Goal: Check status: Check status

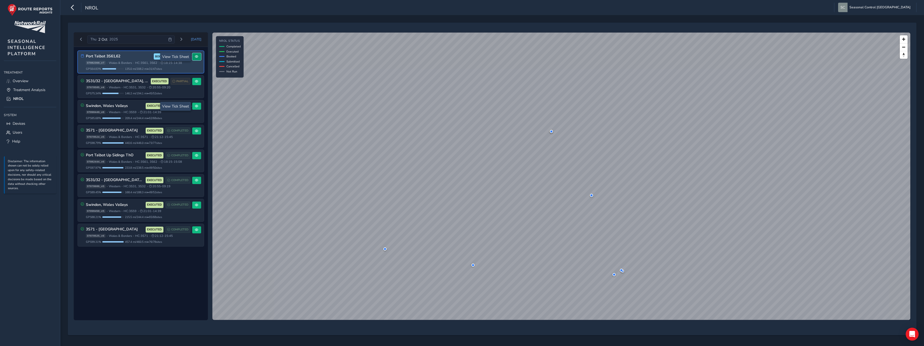
click at [197, 58] on span at bounding box center [196, 56] width 3 height 3
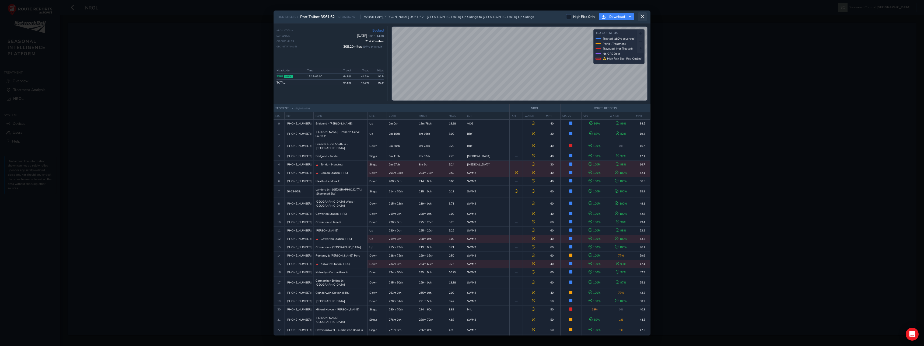
click at [642, 16] on icon at bounding box center [642, 16] width 5 height 5
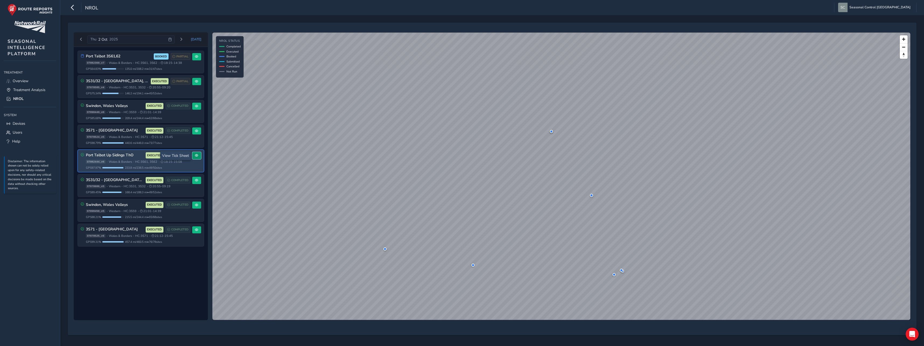
click at [196, 156] on span at bounding box center [196, 155] width 3 height 3
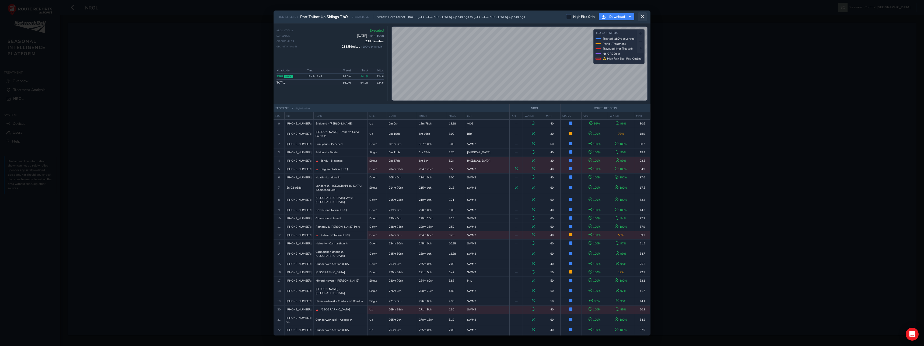
click at [644, 17] on icon at bounding box center [642, 16] width 5 height 5
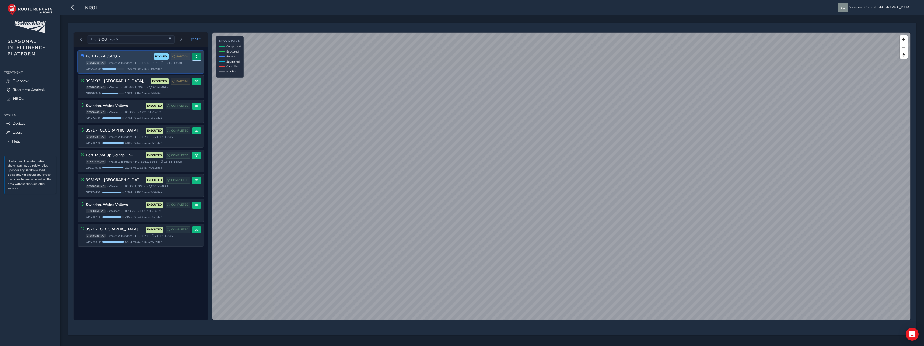
click at [193, 60] on button at bounding box center [196, 56] width 9 height 7
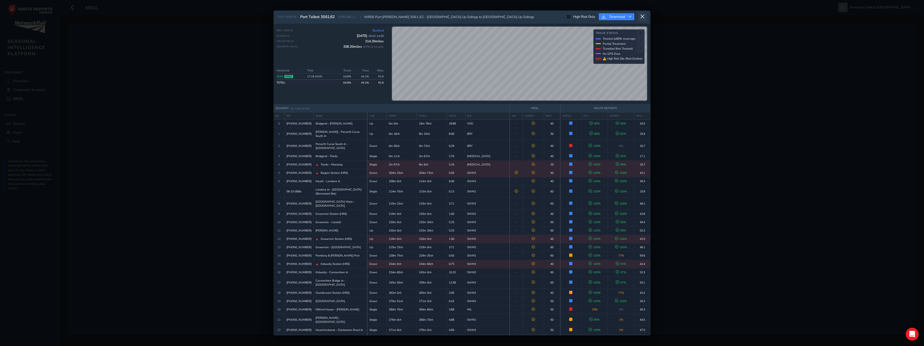
click at [645, 17] on button at bounding box center [642, 16] width 9 height 9
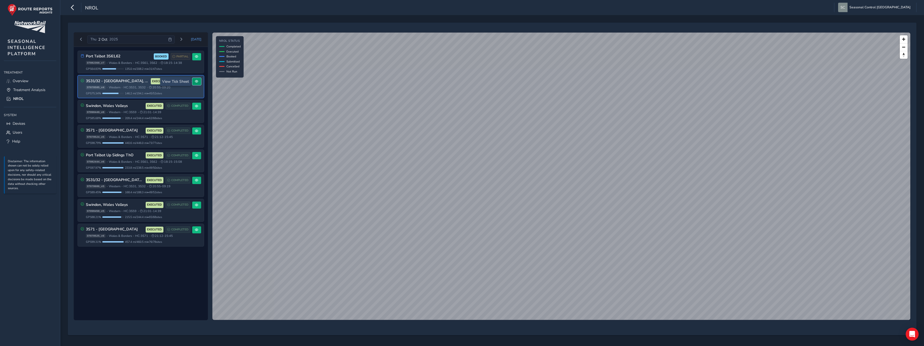
click at [200, 82] on button at bounding box center [196, 81] width 9 height 7
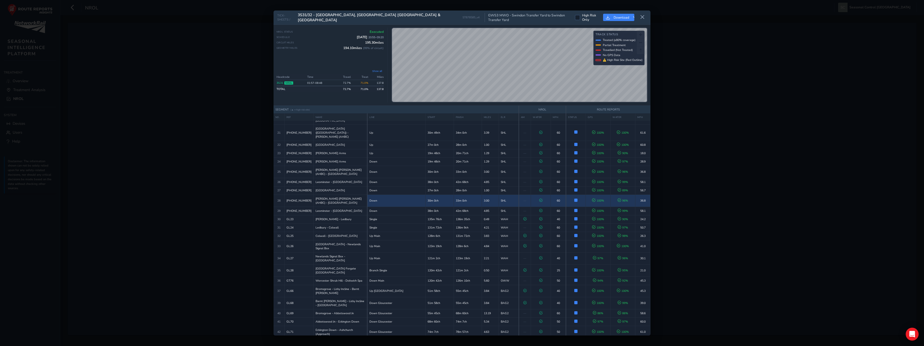
scroll to position [242, 0]
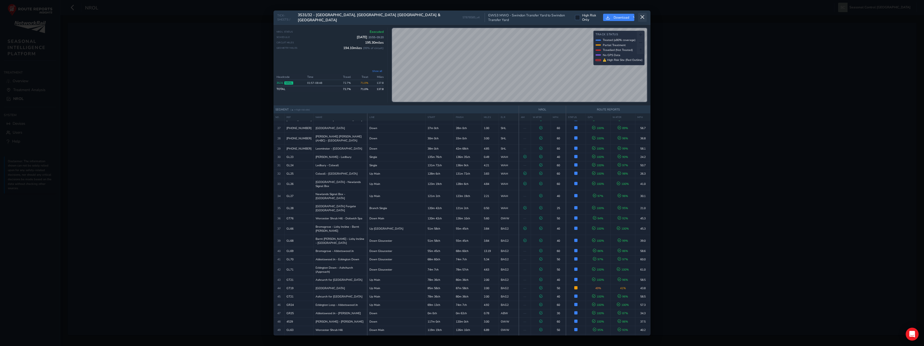
click at [645, 17] on button at bounding box center [642, 17] width 9 height 9
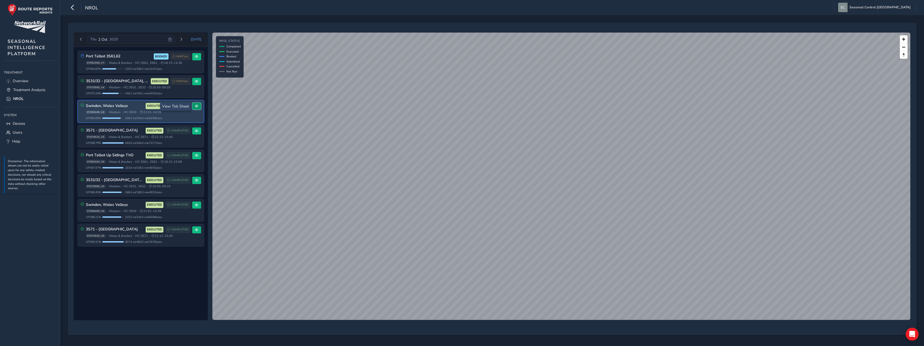
click at [197, 106] on span at bounding box center [196, 105] width 3 height 3
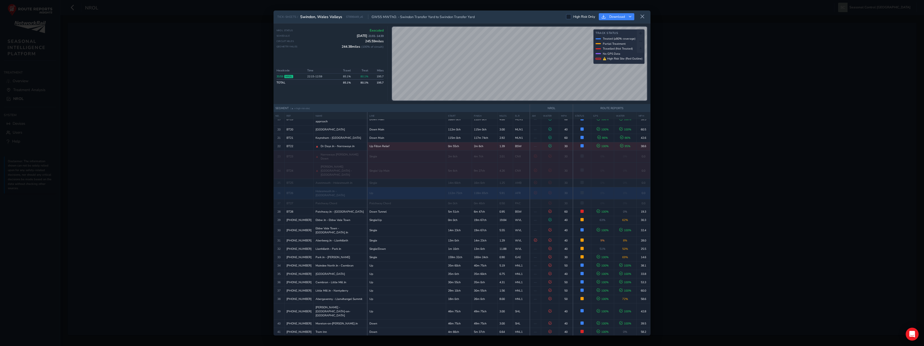
scroll to position [188, 0]
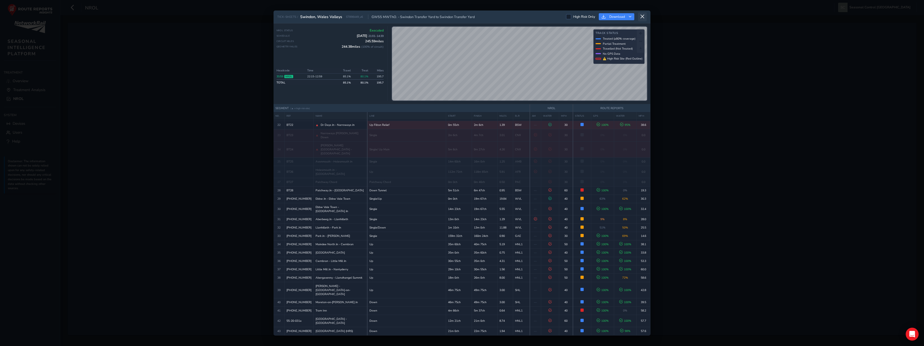
click at [643, 16] on icon at bounding box center [642, 16] width 5 height 5
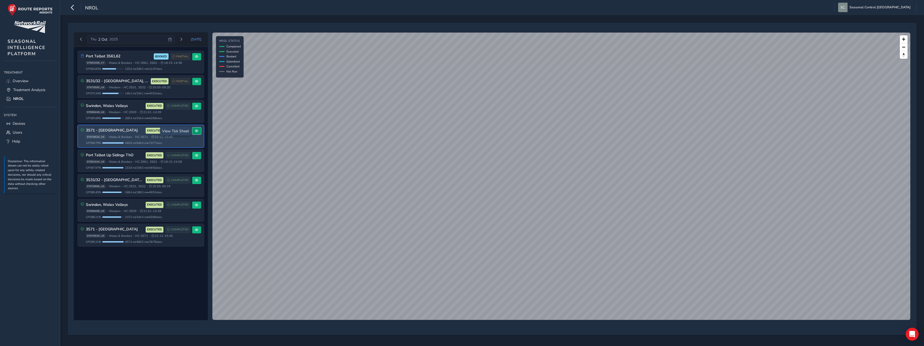
click at [197, 127] on button at bounding box center [196, 130] width 9 height 7
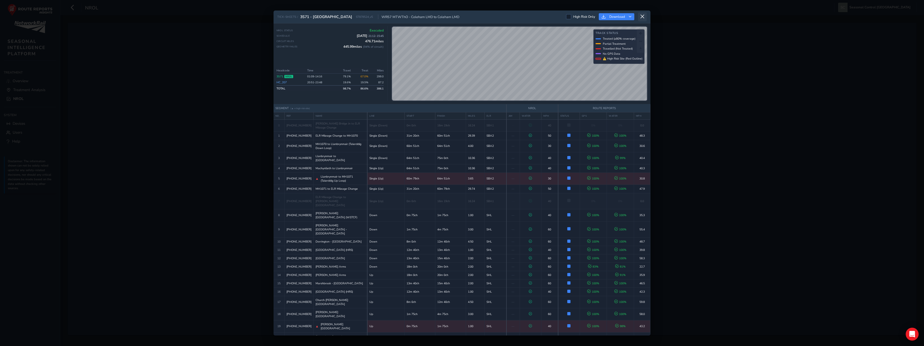
click at [646, 16] on button at bounding box center [642, 16] width 9 height 9
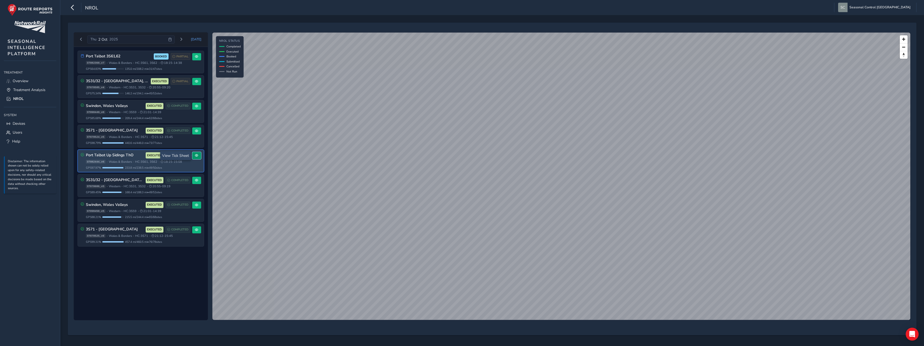
click at [195, 156] on span at bounding box center [196, 155] width 3 height 3
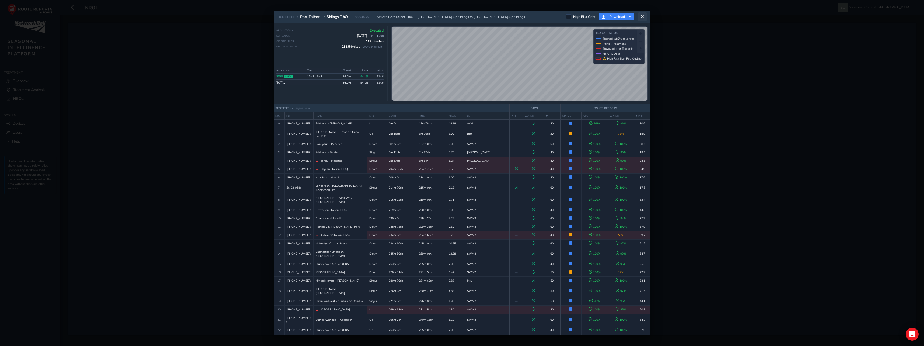
click at [641, 18] on icon at bounding box center [642, 16] width 5 height 5
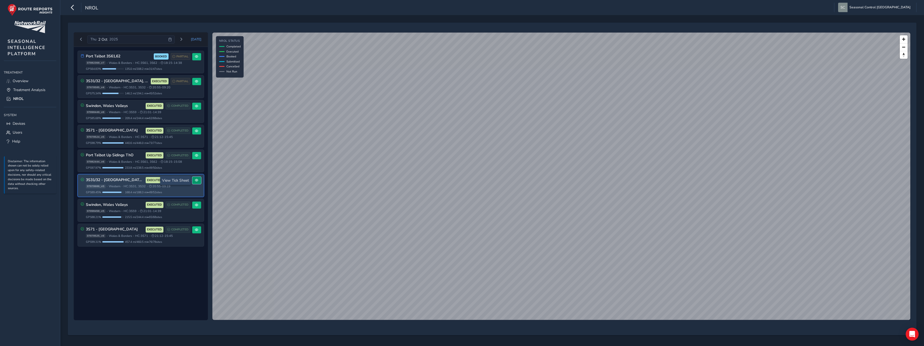
click at [196, 182] on button at bounding box center [196, 180] width 9 height 7
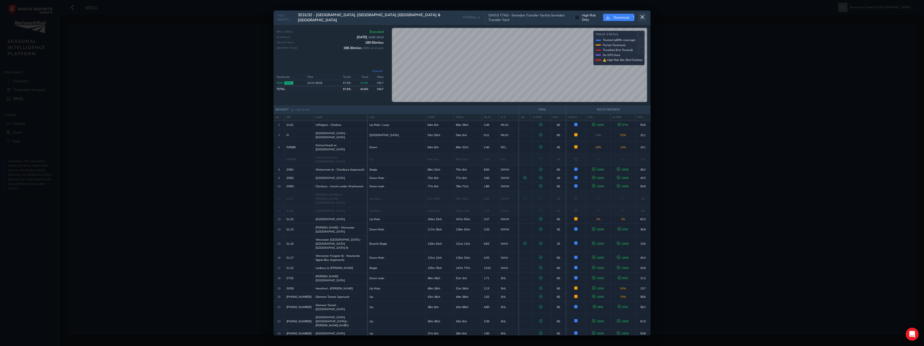
click at [643, 18] on icon at bounding box center [642, 17] width 5 height 5
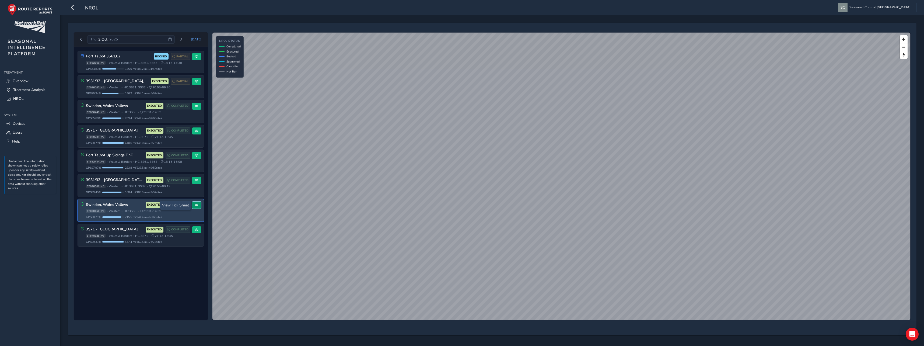
click at [195, 204] on span at bounding box center [196, 204] width 3 height 3
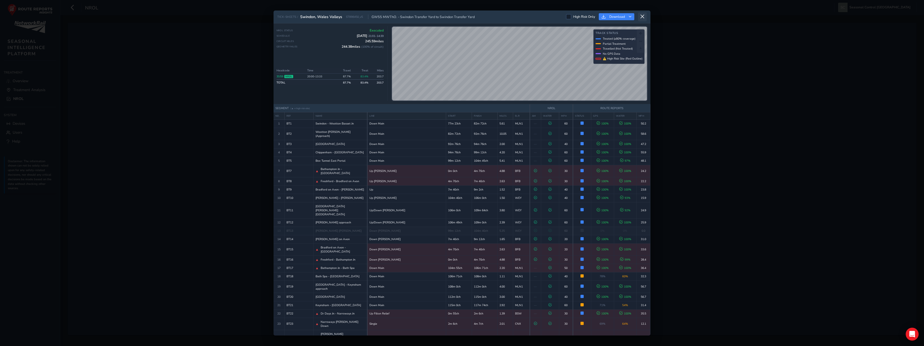
click at [642, 17] on icon at bounding box center [642, 16] width 5 height 5
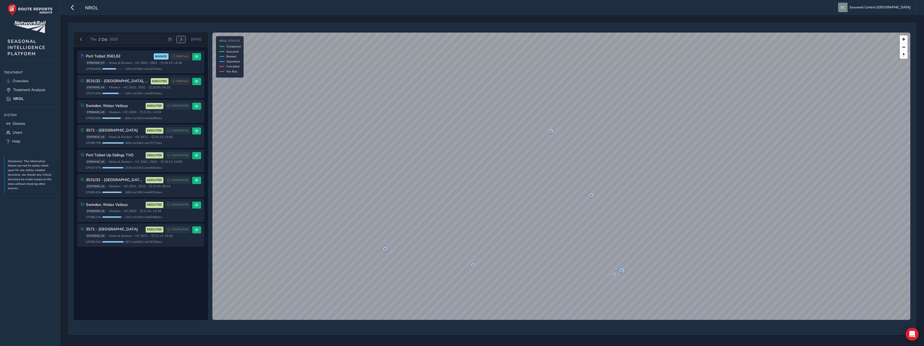
click at [183, 41] on span "Next day" at bounding box center [181, 39] width 3 height 3
click at [198, 56] on span at bounding box center [196, 56] width 3 height 3
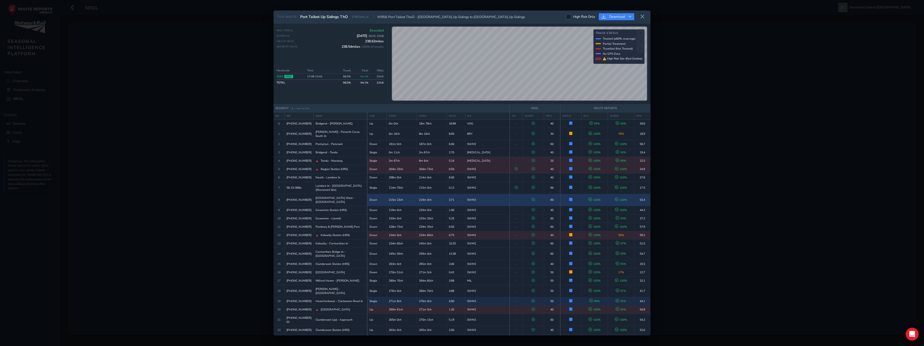
scroll to position [135, 0]
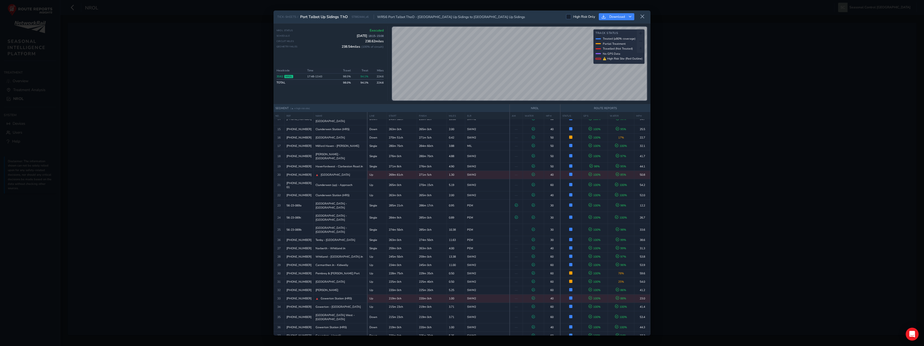
click at [642, 18] on icon at bounding box center [642, 16] width 5 height 5
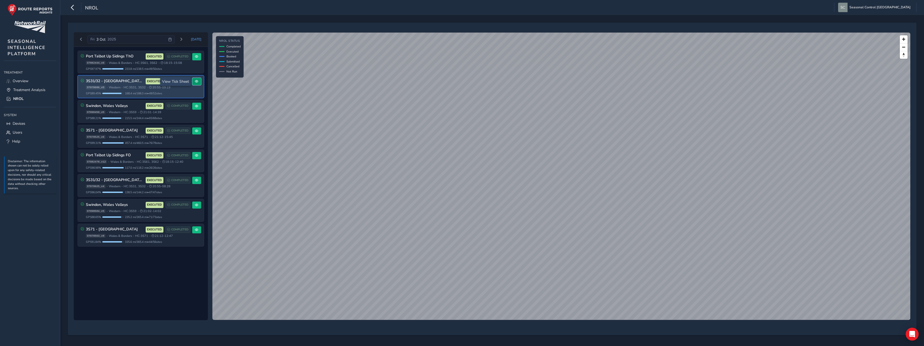
click at [198, 81] on span at bounding box center [196, 81] width 3 height 3
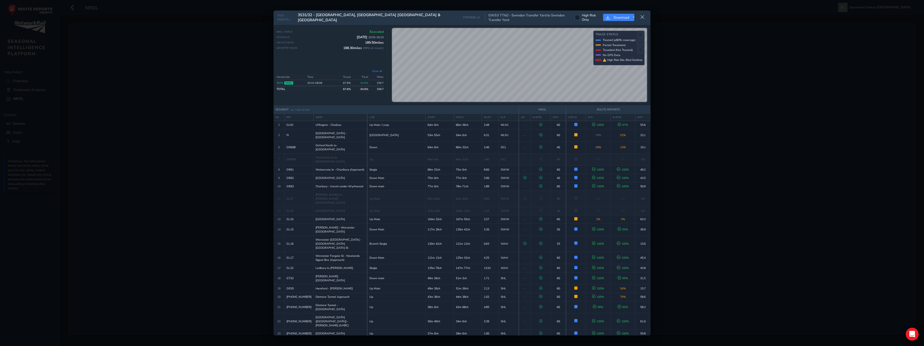
click at [647, 19] on div "TICK-SHEETS / 3S31/32 - [GEOGRAPHIC_DATA], [GEOGRAPHIC_DATA] [GEOGRAPHIC_DATA] …" at bounding box center [462, 18] width 377 height 14
click at [646, 17] on button at bounding box center [642, 17] width 9 height 9
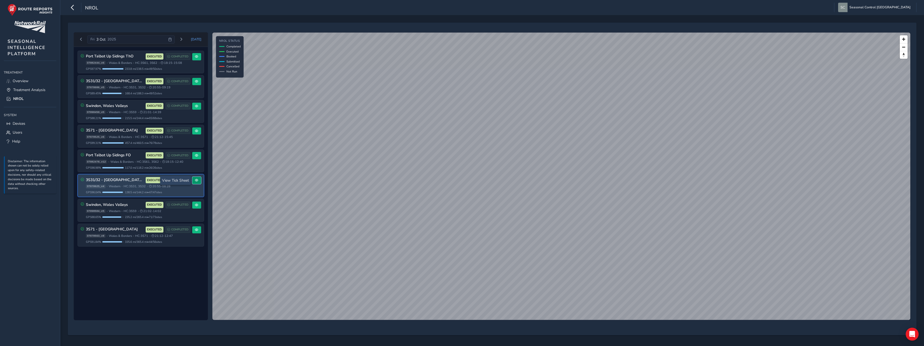
click at [197, 180] on span at bounding box center [196, 180] width 3 height 3
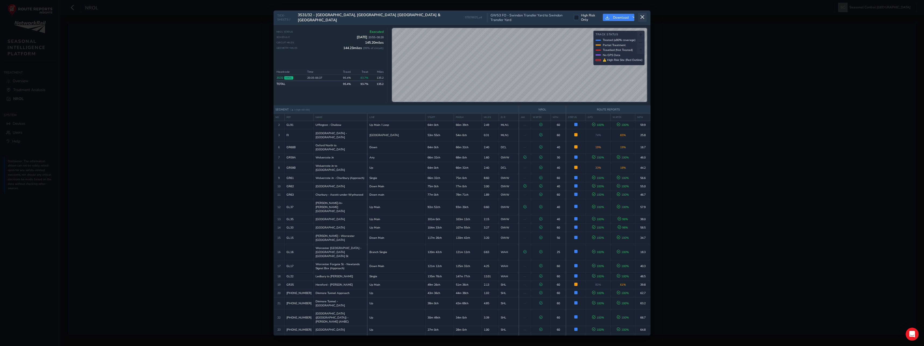
click at [643, 15] on icon at bounding box center [642, 17] width 5 height 5
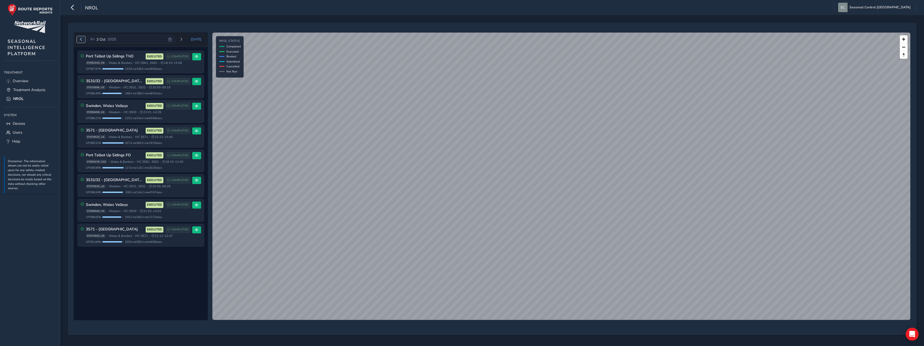
click at [79, 40] on span "Previous day" at bounding box center [80, 39] width 3 height 3
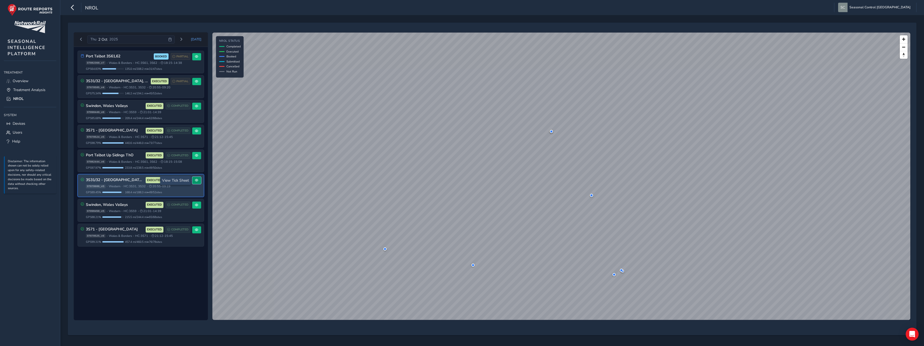
click at [194, 181] on button at bounding box center [196, 180] width 9 height 7
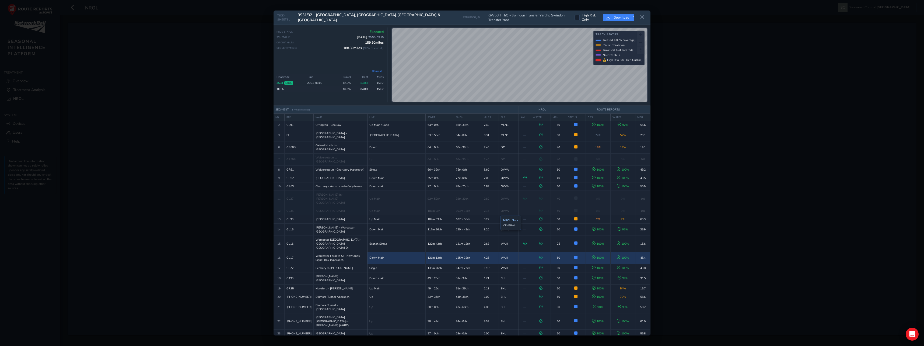
scroll to position [54, 0]
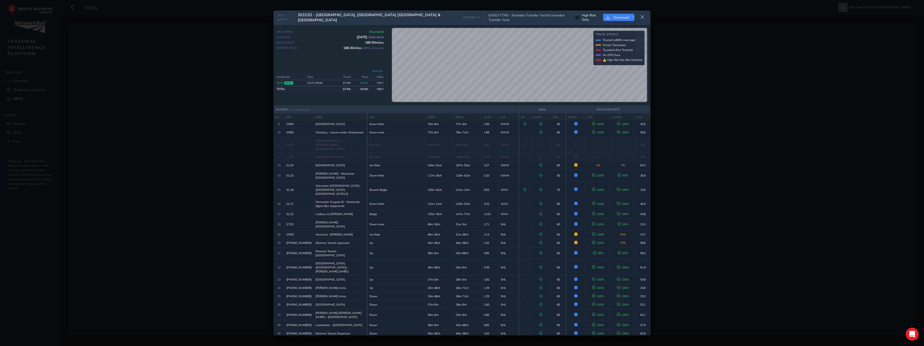
click at [250, 179] on div "TICK-SHEETS / 3S31/32 - [GEOGRAPHIC_DATA], [GEOGRAPHIC_DATA] [GEOGRAPHIC_DATA] …" at bounding box center [462, 173] width 924 height 346
click at [641, 19] on icon at bounding box center [642, 17] width 5 height 5
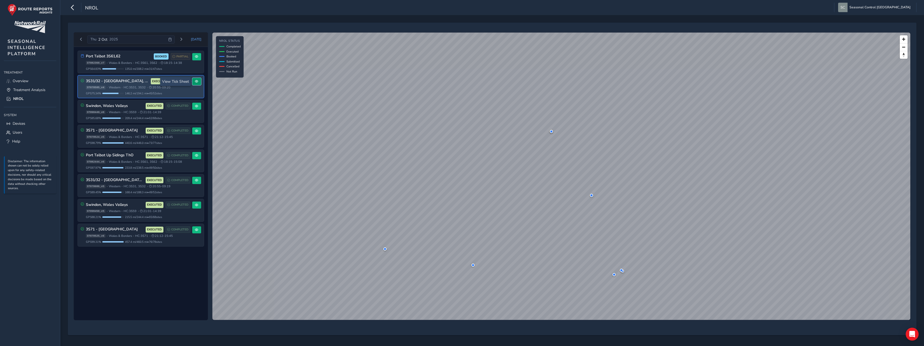
click at [198, 83] on span at bounding box center [196, 81] width 3 height 3
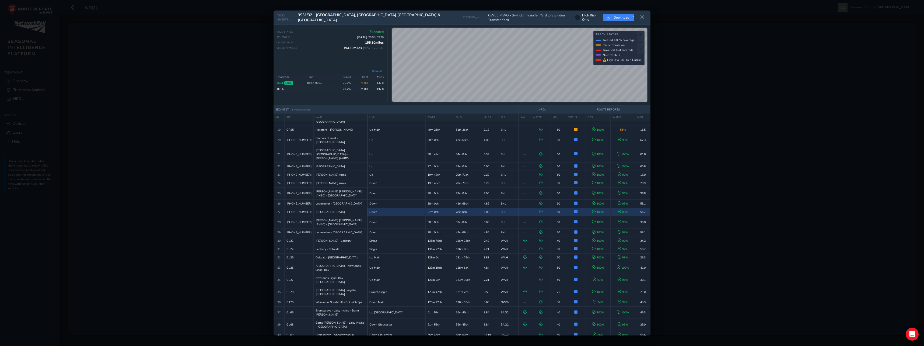
scroll to position [162, 0]
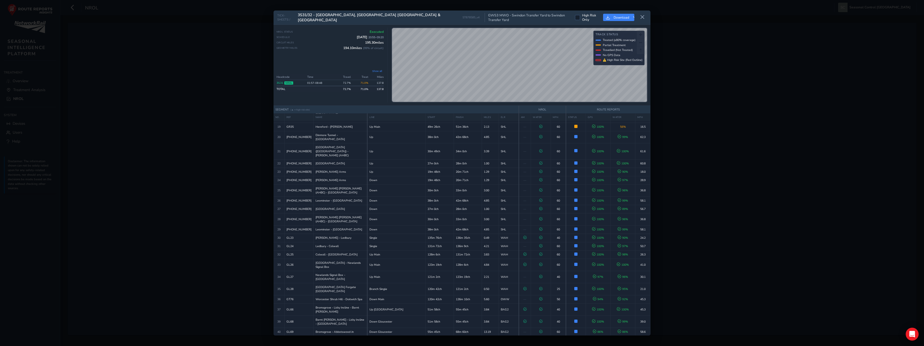
click at [194, 156] on div "TICK-SHEETS / 3S31/32 - [GEOGRAPHIC_DATA], [GEOGRAPHIC_DATA] [GEOGRAPHIC_DATA] …" at bounding box center [462, 173] width 924 height 346
click at [644, 16] on icon at bounding box center [642, 17] width 5 height 5
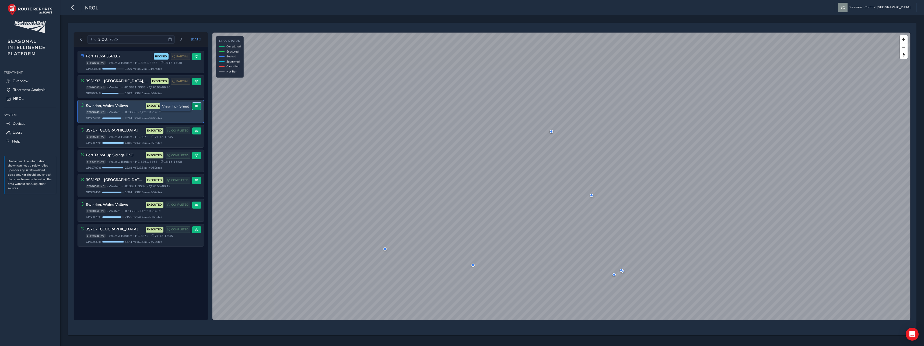
click at [195, 105] on span at bounding box center [196, 105] width 3 height 3
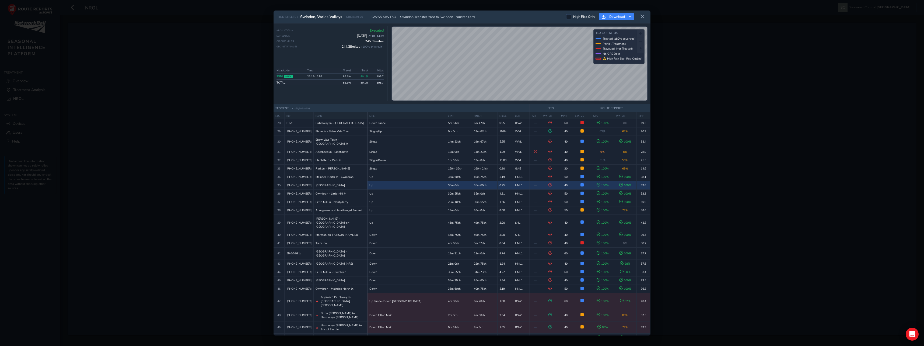
scroll to position [296, 0]
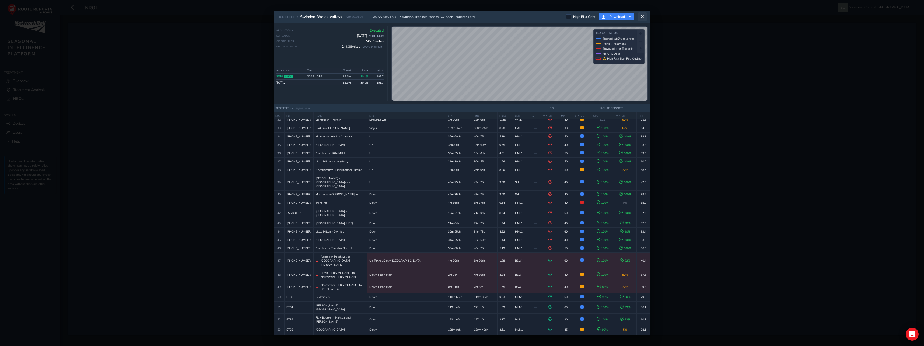
click at [643, 17] on icon at bounding box center [642, 16] width 5 height 5
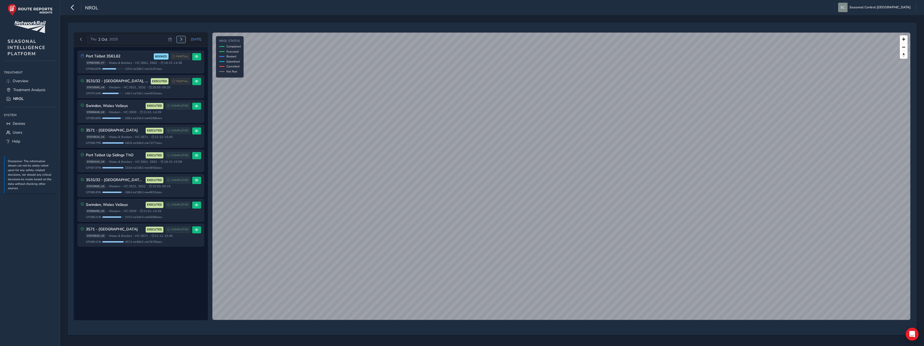
click at [181, 37] on button "Next day" at bounding box center [181, 39] width 9 height 7
click at [196, 57] on span at bounding box center [196, 56] width 3 height 3
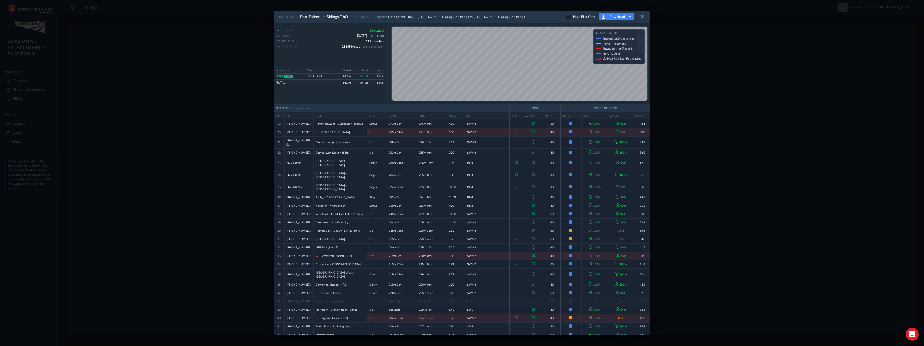
scroll to position [180, 0]
